Goal: Obtain resource: Obtain resource

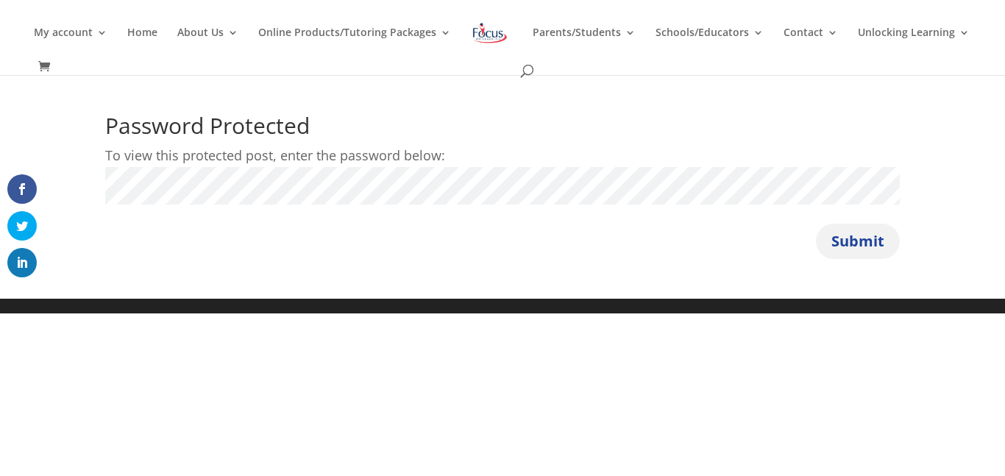
click at [844, 245] on button "Submit" at bounding box center [858, 241] width 84 height 35
click at [853, 238] on button "Submit" at bounding box center [858, 241] width 84 height 35
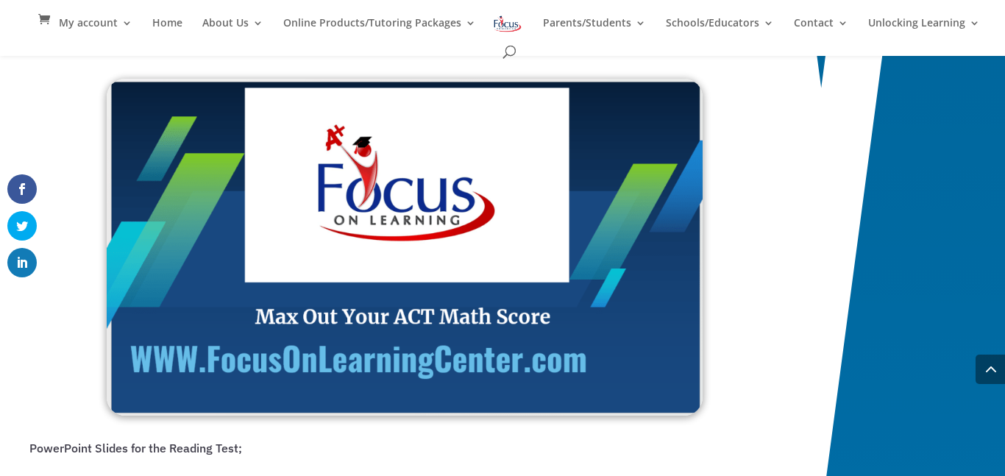
scroll to position [1526, 0]
